Goal: Communication & Community: Answer question/provide support

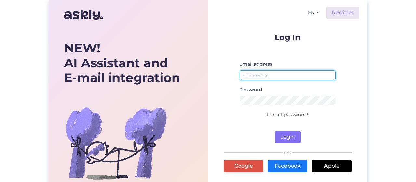
type input "[EMAIL_ADDRESS][DOMAIN_NAME]"
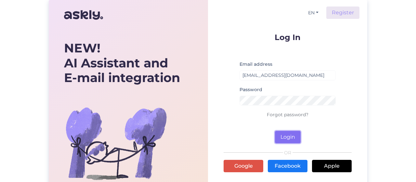
click at [289, 139] on button "Login" at bounding box center [288, 137] width 26 height 12
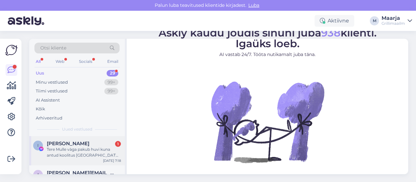
drag, startPoint x: 98, startPoint y: 140, endPoint x: 109, endPoint y: 142, distance: 11.0
click at [98, 140] on div "I [PERSON_NAME] 1 [PERSON_NAME] vàga pakub huvi kuna antud koolitus [GEOGRAPHIC…" at bounding box center [77, 150] width 96 height 29
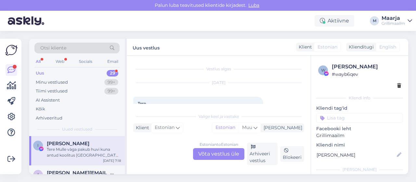
scroll to position [33, 0]
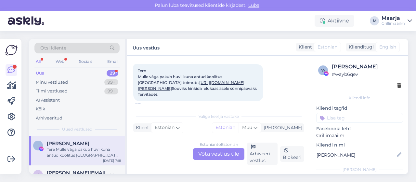
click at [244, 83] on link "[URL][DOMAIN_NAME][PERSON_NAME]" at bounding box center [191, 85] width 107 height 11
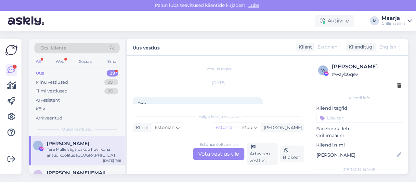
click at [204, 150] on div "Estonian to Estonian Võta vestlus üle" at bounding box center [218, 154] width 51 height 12
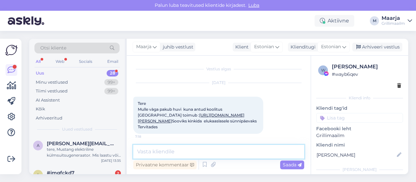
click at [166, 155] on textarea at bounding box center [218, 152] width 171 height 14
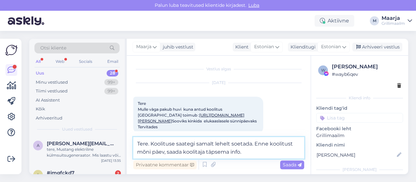
drag, startPoint x: 251, startPoint y: 145, endPoint x: 257, endPoint y: 151, distance: 8.3
click at [252, 145] on textarea "Tere. Koolituse saategi samalt lehelt soetada. Enne koolitust mõni päev, saada …" at bounding box center [218, 147] width 171 height 21
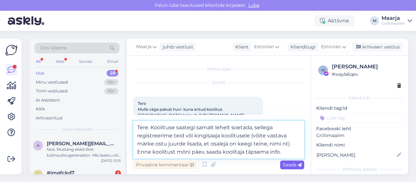
type textarea "Tere. Koolituse saategi samalt lehelt soetada, sellega registreerime teid või k…"
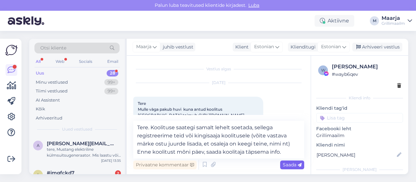
click at [294, 164] on span "Saada" at bounding box center [292, 165] width 19 height 6
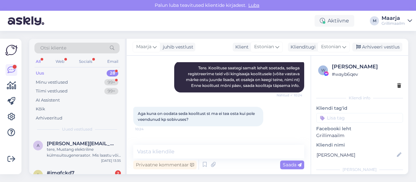
scroll to position [143, 0]
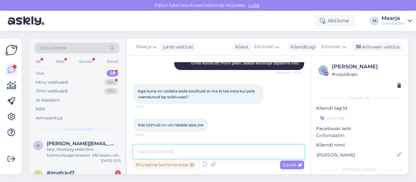
click at [167, 154] on textarea at bounding box center [218, 152] width 171 height 14
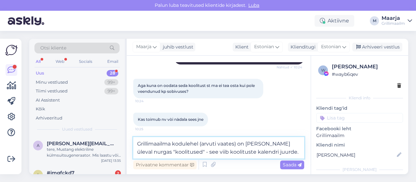
type textarea "Grillimaailma kodulehel (arvuti vaates) on [PERSON_NAME] üleval nurgas "koolitu…"
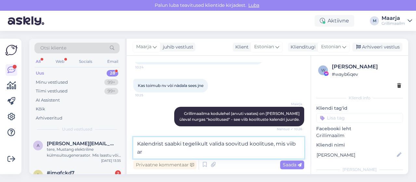
scroll to position [185, 0]
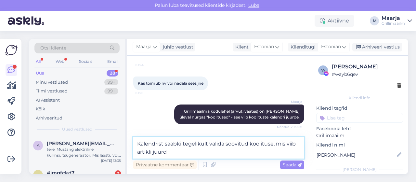
type textarea "Kalendrist saabki tegelikult valida soovitud koolituse, mis viib artikli juurde"
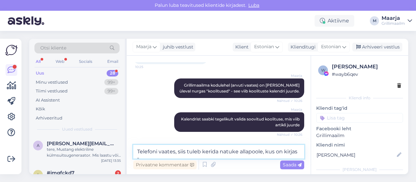
scroll to position [219, 0]
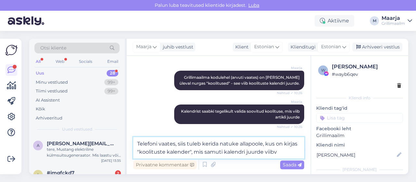
type textarea "Telefoni vaates, siis tuleb kerida natuke allapoole, kus on kirjas "koolituste …"
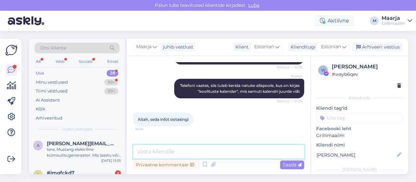
scroll to position [314, 0]
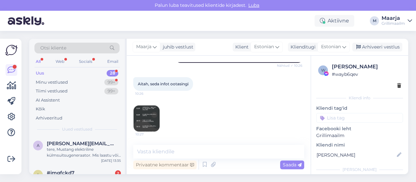
click at [145, 118] on img at bounding box center [147, 118] width 26 height 26
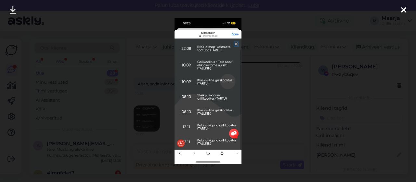
click at [404, 9] on icon at bounding box center [403, 10] width 5 height 8
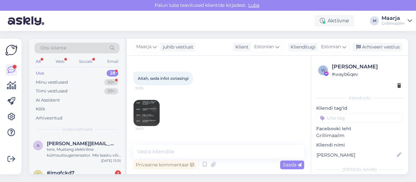
scroll to position [342, 0]
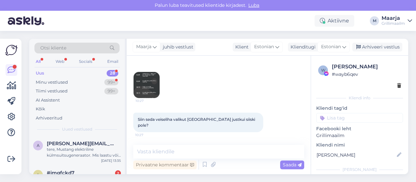
click at [150, 93] on img at bounding box center [147, 85] width 26 height 26
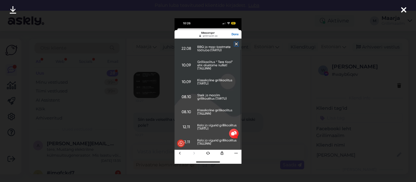
click at [403, 8] on icon at bounding box center [403, 10] width 5 height 8
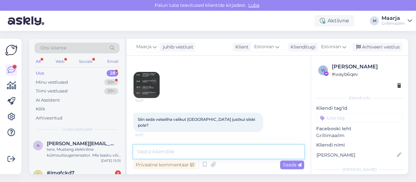
click at [166, 153] on textarea at bounding box center [218, 152] width 171 height 14
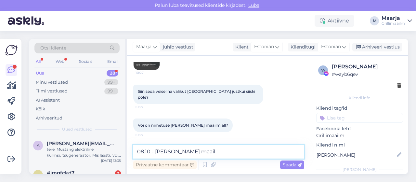
type textarea "08.10 - [PERSON_NAME] maailm"
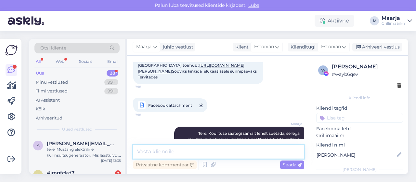
scroll to position [40, 0]
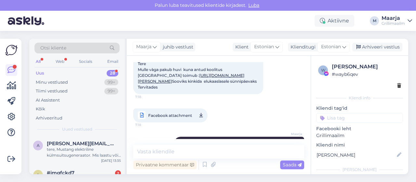
click at [217, 75] on link "[URL][DOMAIN_NAME][PERSON_NAME]" at bounding box center [191, 78] width 107 height 11
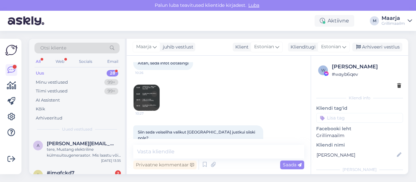
scroll to position [397, 0]
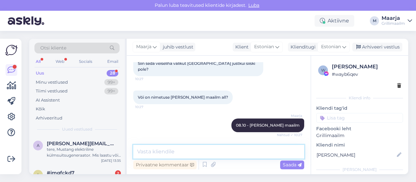
click at [202, 154] on textarea at bounding box center [218, 152] width 171 height 14
type textarea "[PERSON_NAME] küsisitegi?"
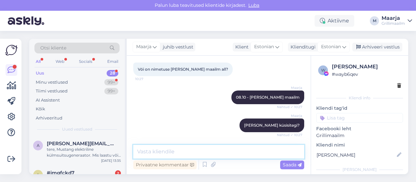
scroll to position [453, 0]
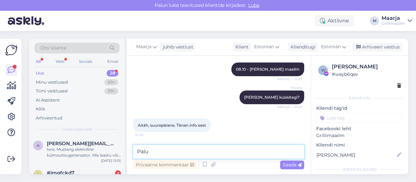
type textarea "Palun"
